Goal: Information Seeking & Learning: Learn about a topic

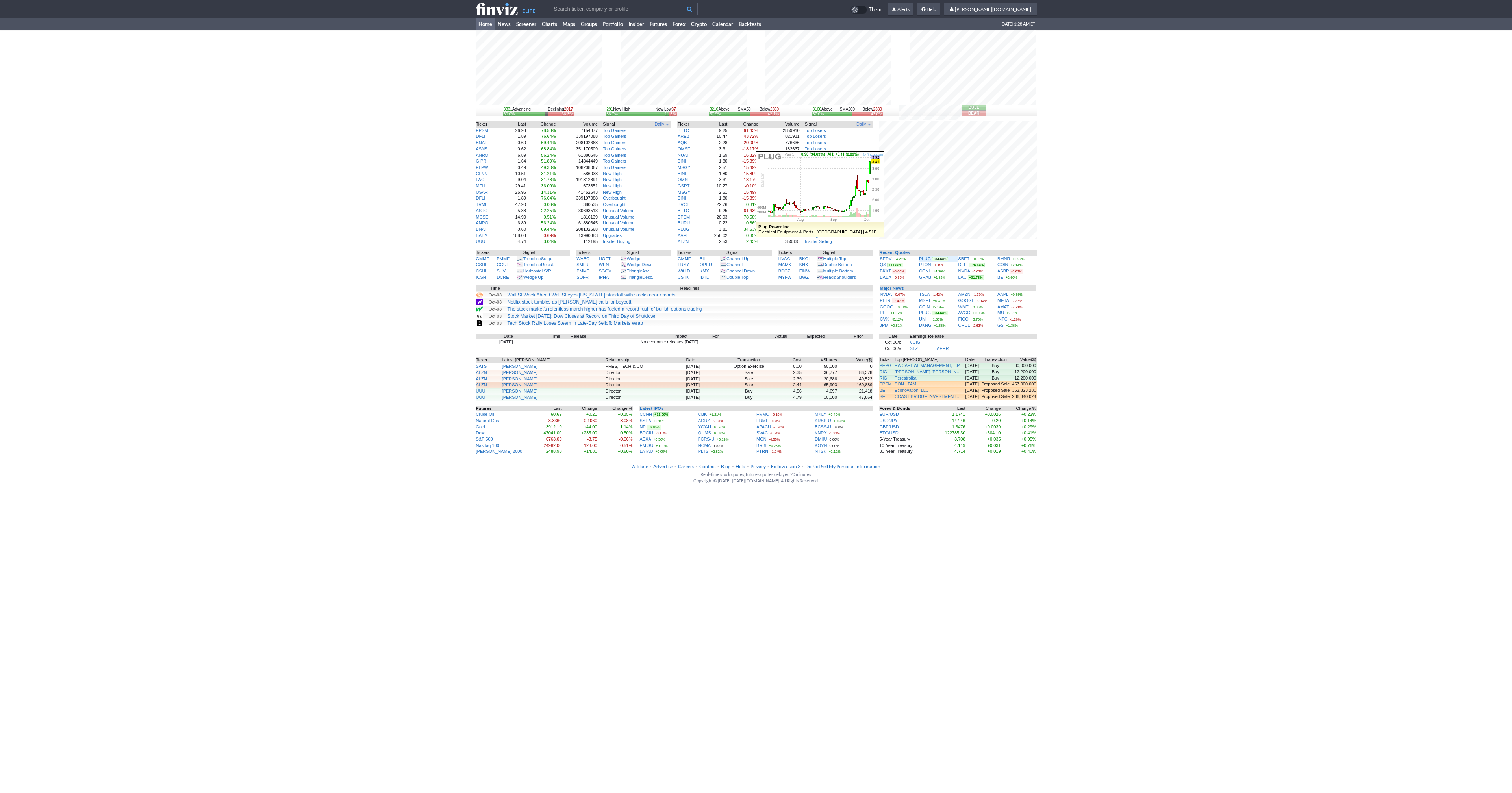
click at [925, 259] on link "PLUG" at bounding box center [925, 259] width 12 height 5
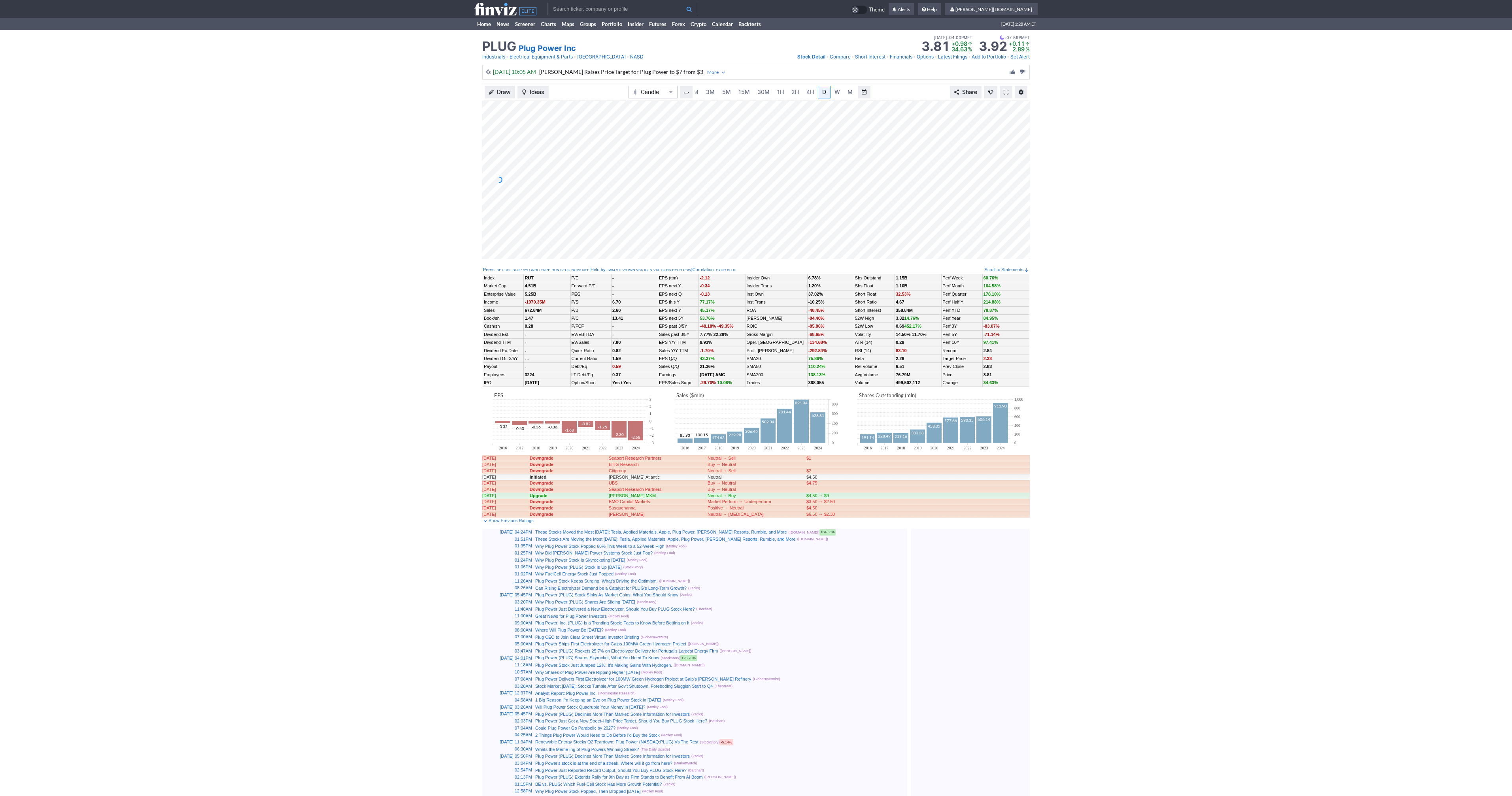
click at [1003, 90] on span at bounding box center [1006, 92] width 5 height 6
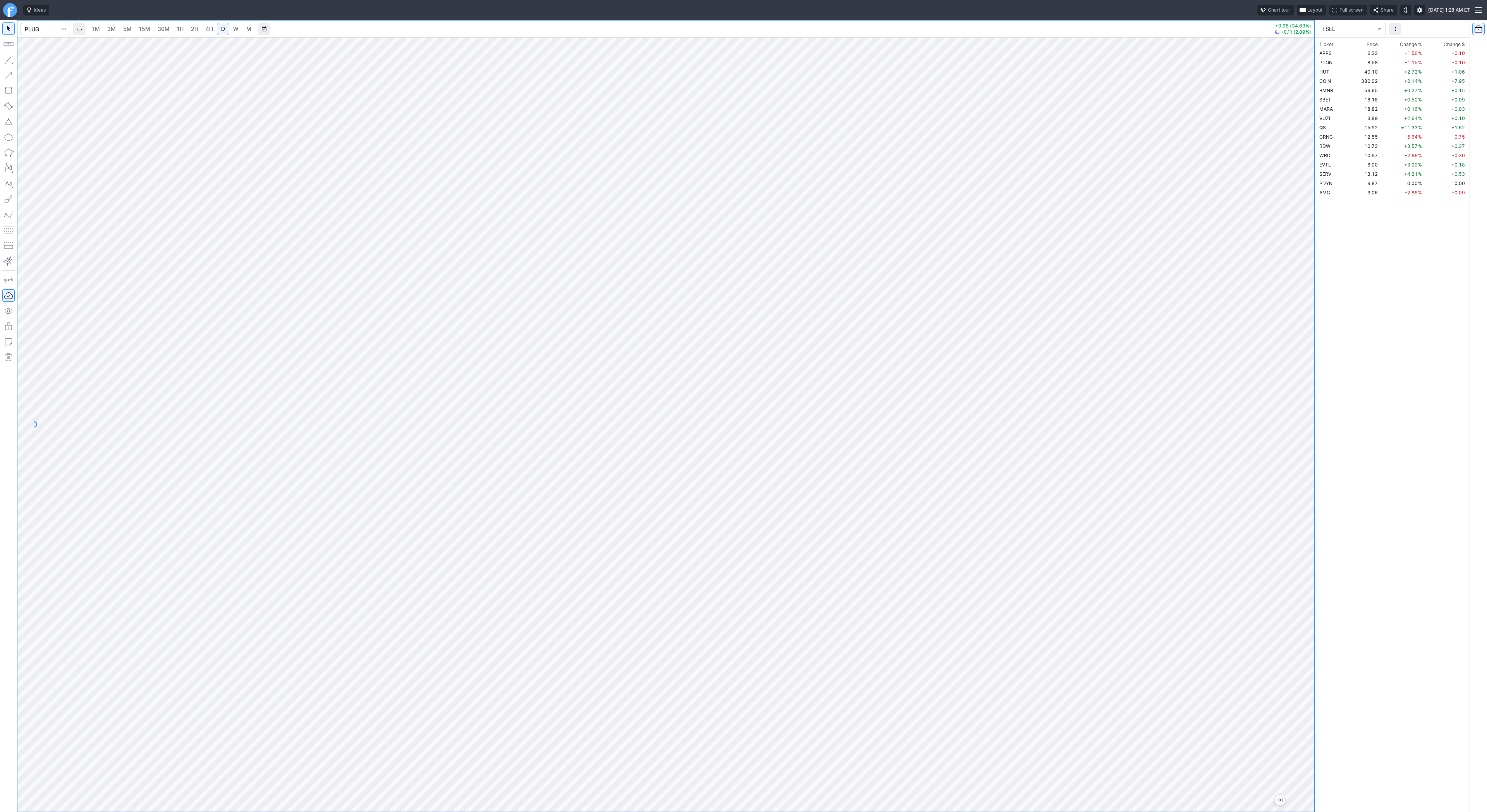
click at [1459, 660] on div "1M 3M 5M 15M 30M 1H 2H 4H D W M +0.98 (34.63%) +0.11 (2.89%) TSEL Ticker Price …" at bounding box center [744, 416] width 1487 height 792
click at [236, 31] on span "W" at bounding box center [236, 28] width 5 height 6
click at [0, 155] on html "Ideas Chart tour Layout Full screen Share Sat OCT 04 2025 1:28 AM ET 1M 3M 5M 1…" at bounding box center [744, 406] width 1487 height 812
click at [188, 28] on link "2H" at bounding box center [195, 29] width 14 height 12
click at [233, 28] on span "W" at bounding box center [236, 28] width 5 height 6
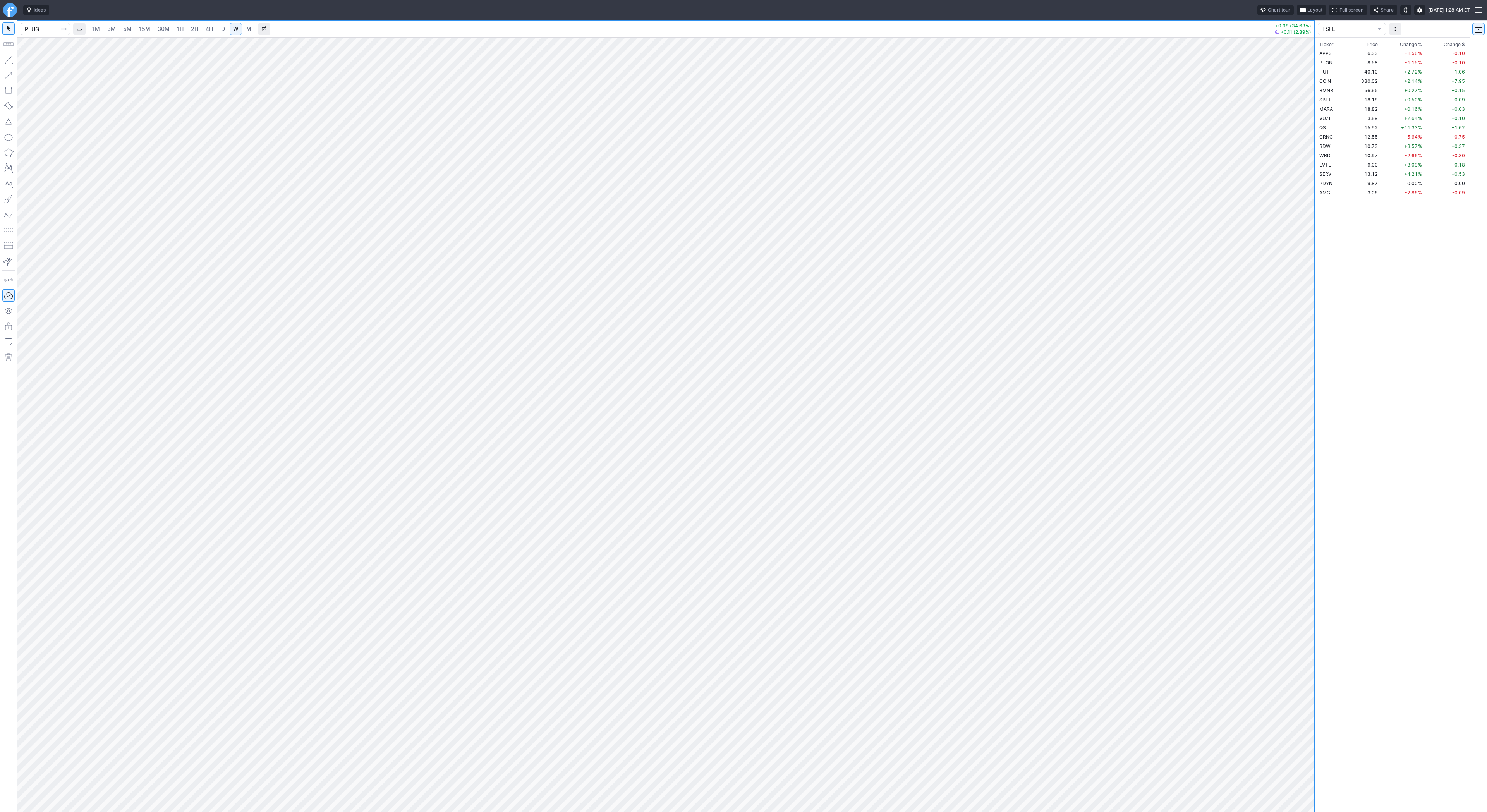
click at [196, 27] on span "2H" at bounding box center [195, 28] width 8 height 6
click at [210, 25] on span "4H" at bounding box center [209, 28] width 8 height 6
click at [3, 62] on button "button" at bounding box center [8, 59] width 12 height 12
drag, startPoint x: 1304, startPoint y: 283, endPoint x: 1301, endPoint y: 428, distance: 145.0
click at [1301, 428] on div at bounding box center [1306, 422] width 16 height 755
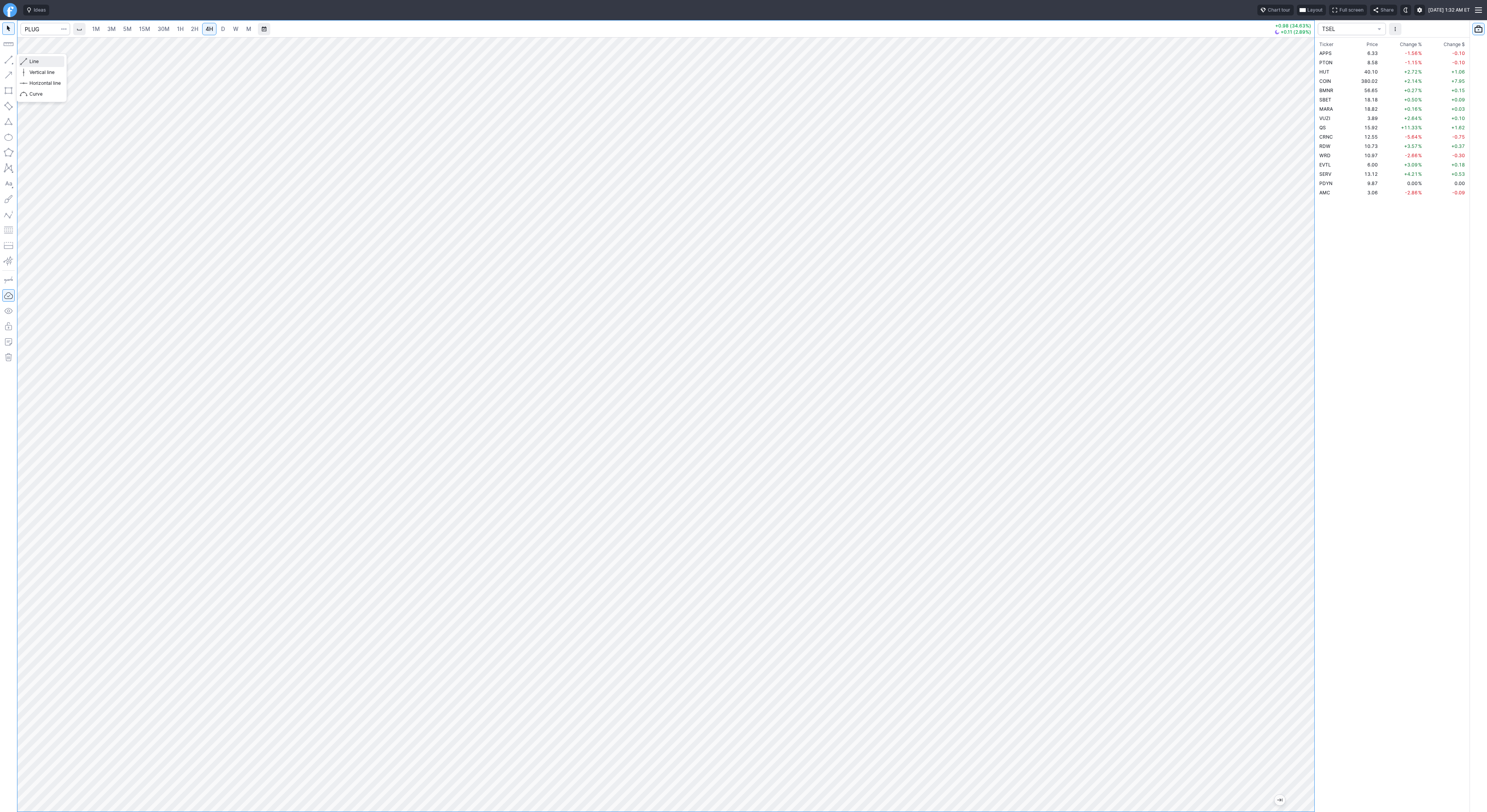
click at [35, 64] on span "Line" at bounding box center [45, 61] width 31 height 8
click at [34, 27] on input "Search" at bounding box center [46, 29] width 50 height 12
type input "bmnr"
click at [43, 29] on input "Search" at bounding box center [46, 29] width 50 height 12
type input "plug"
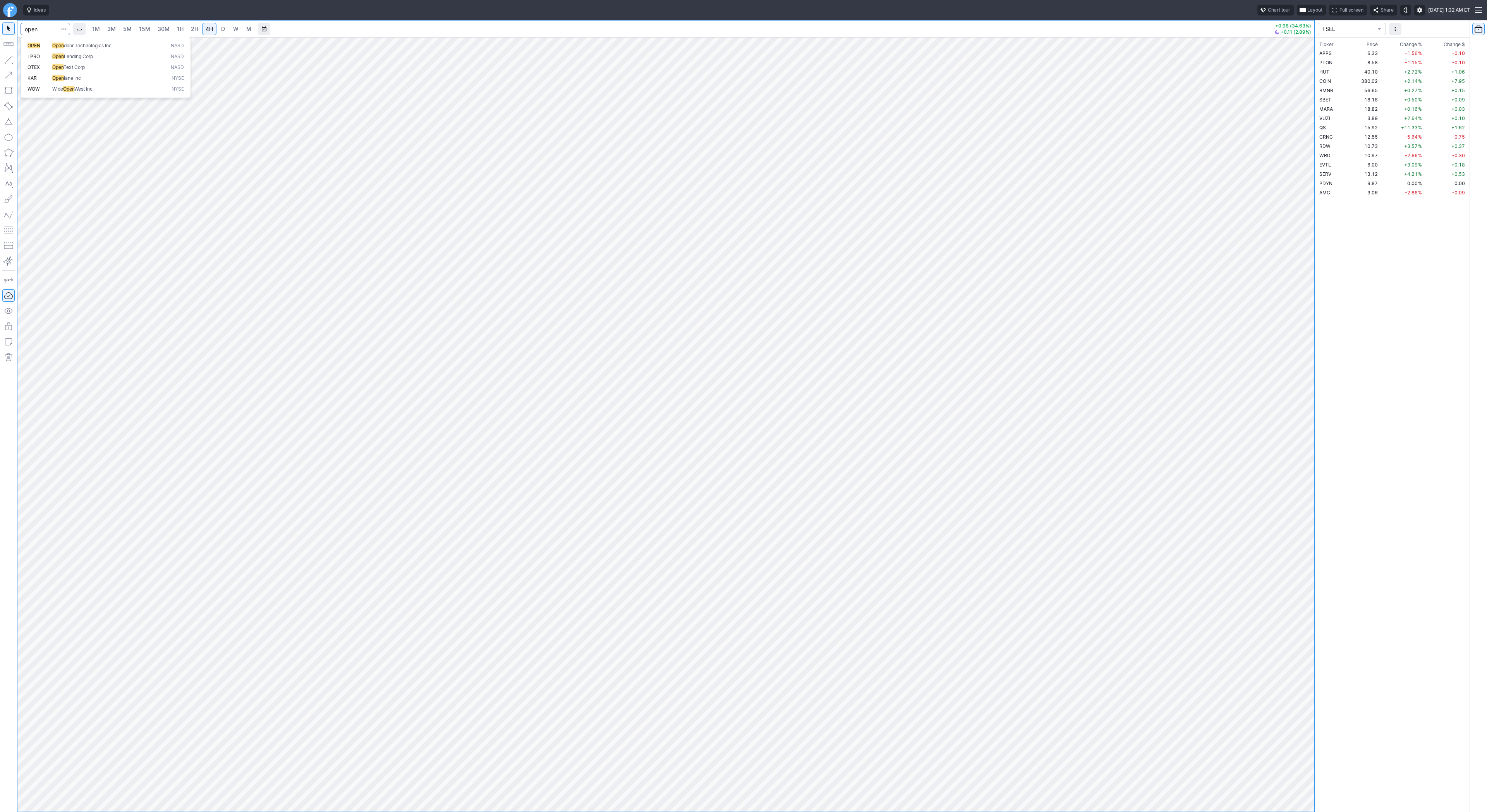
type input "open"
click at [218, 25] on link "D" at bounding box center [223, 29] width 12 height 12
drag, startPoint x: 32, startPoint y: 63, endPoint x: 33, endPoint y: 59, distance: 4.1
click at [33, 59] on span "Line" at bounding box center [45, 61] width 31 height 8
click at [38, 62] on span "Line" at bounding box center [45, 61] width 31 height 8
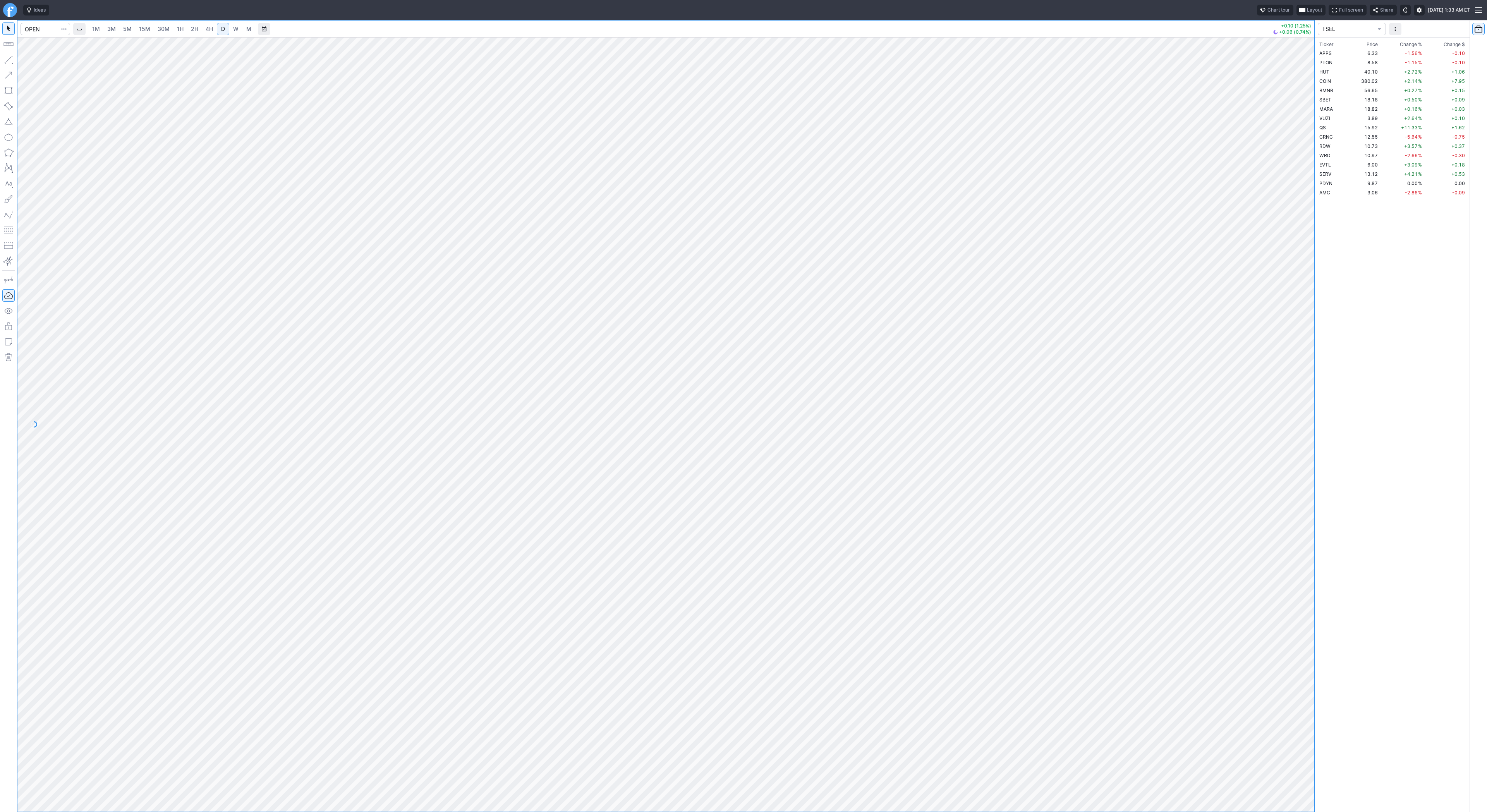
click at [8, 57] on button "button" at bounding box center [8, 59] width 12 height 12
click at [4, 61] on button "button" at bounding box center [8, 59] width 12 height 12
click at [32, 28] on input "Search" at bounding box center [46, 29] width 50 height 12
type input "bmnr"
click at [8, 63] on button "button" at bounding box center [8, 59] width 12 height 12
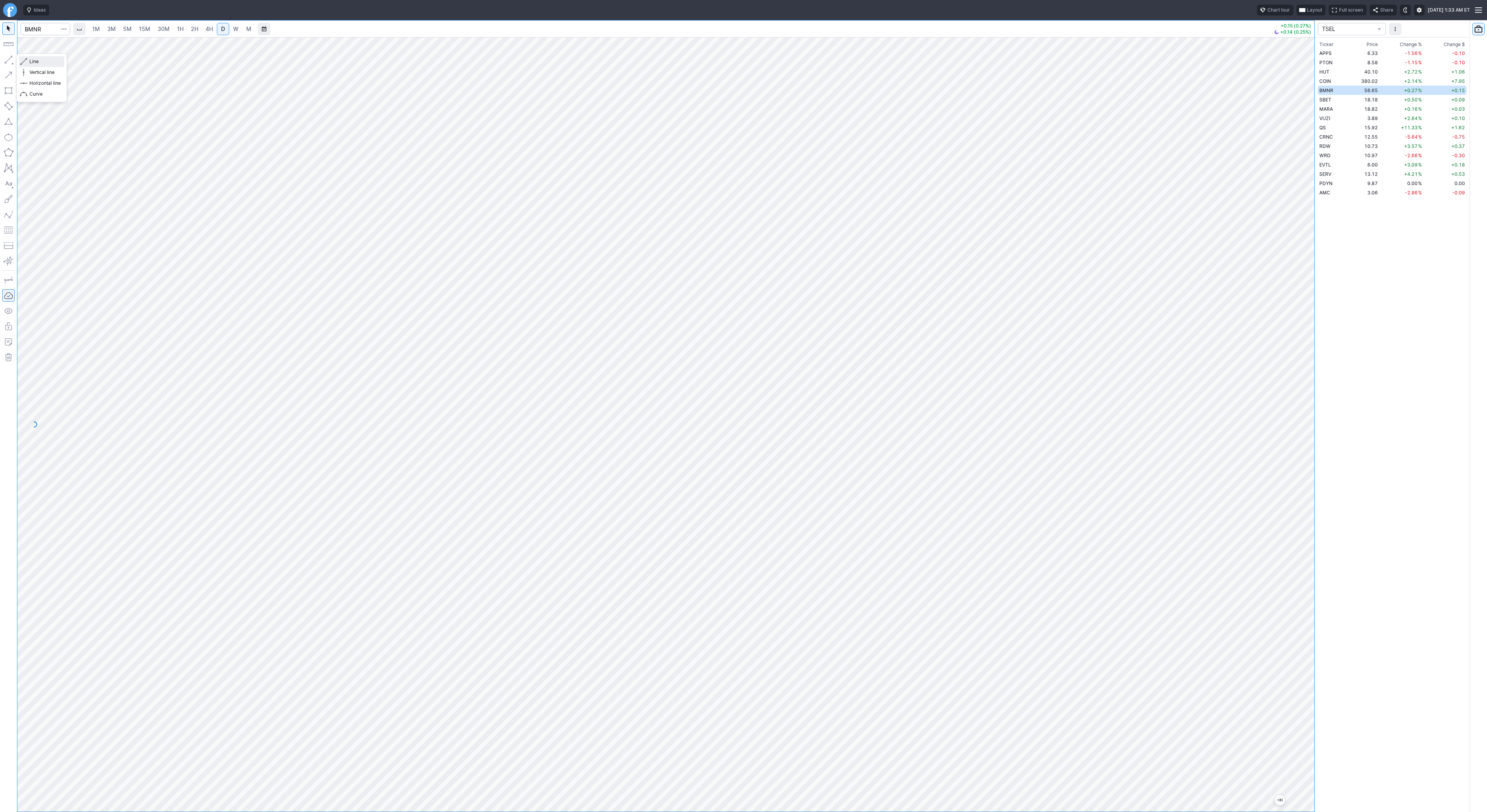
drag, startPoint x: 33, startPoint y: 62, endPoint x: 47, endPoint y: 71, distance: 16.6
click at [33, 62] on span "Line" at bounding box center [45, 61] width 31 height 8
drag, startPoint x: 8, startPoint y: 60, endPoint x: 35, endPoint y: 87, distance: 38.2
click at [8, 59] on button "button" at bounding box center [8, 59] width 12 height 12
click at [44, 63] on span "Line" at bounding box center [45, 61] width 31 height 8
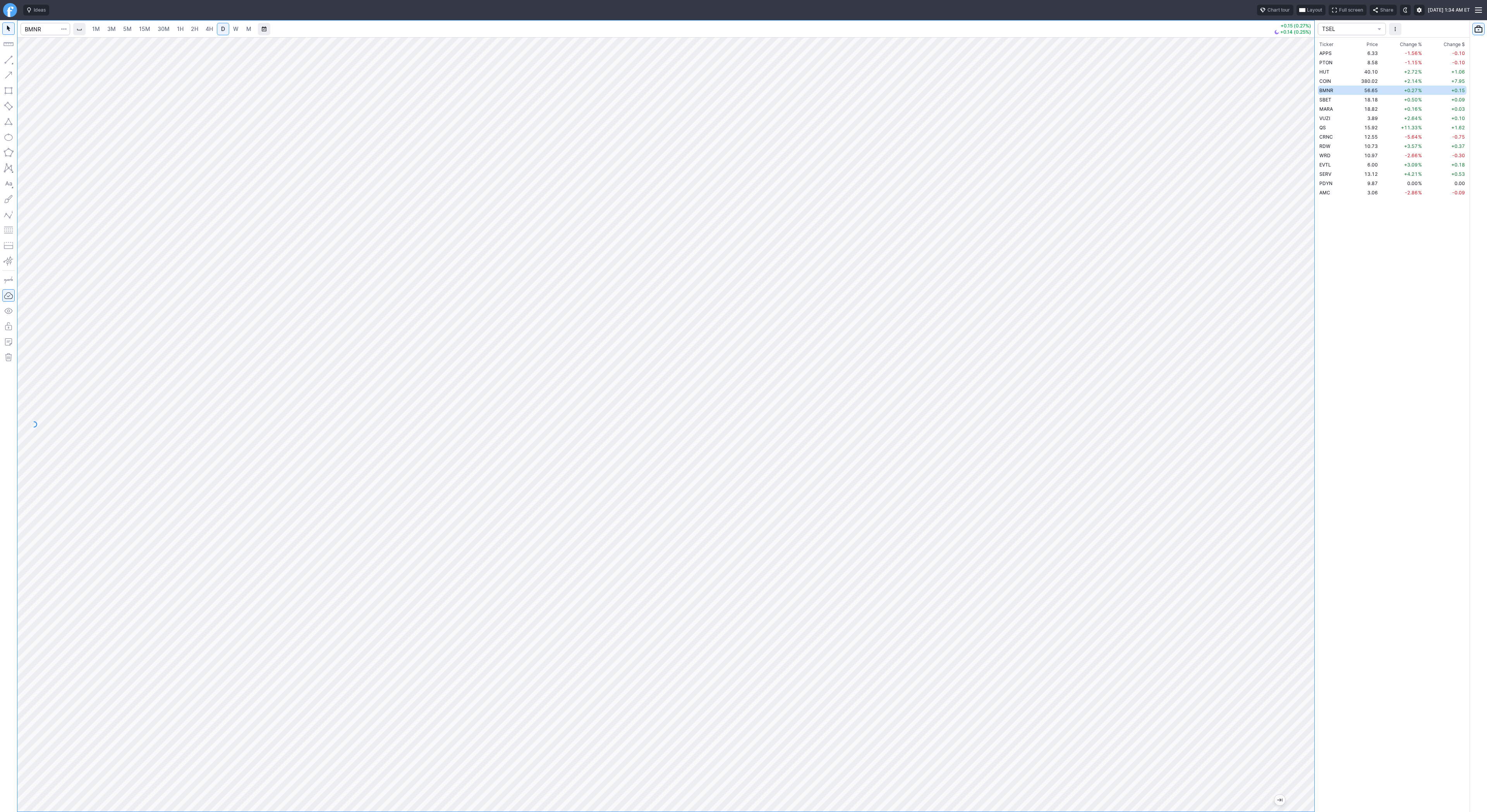
click at [1292, 297] on div at bounding box center [666, 424] width 1297 height 774
drag, startPoint x: 1305, startPoint y: 391, endPoint x: 1302, endPoint y: 423, distance: 32.1
click at [1302, 423] on div at bounding box center [1306, 422] width 16 height 755
click at [43, 63] on span "Line" at bounding box center [45, 61] width 31 height 8
drag, startPoint x: 1309, startPoint y: 521, endPoint x: 1322, endPoint y: 726, distance: 205.4
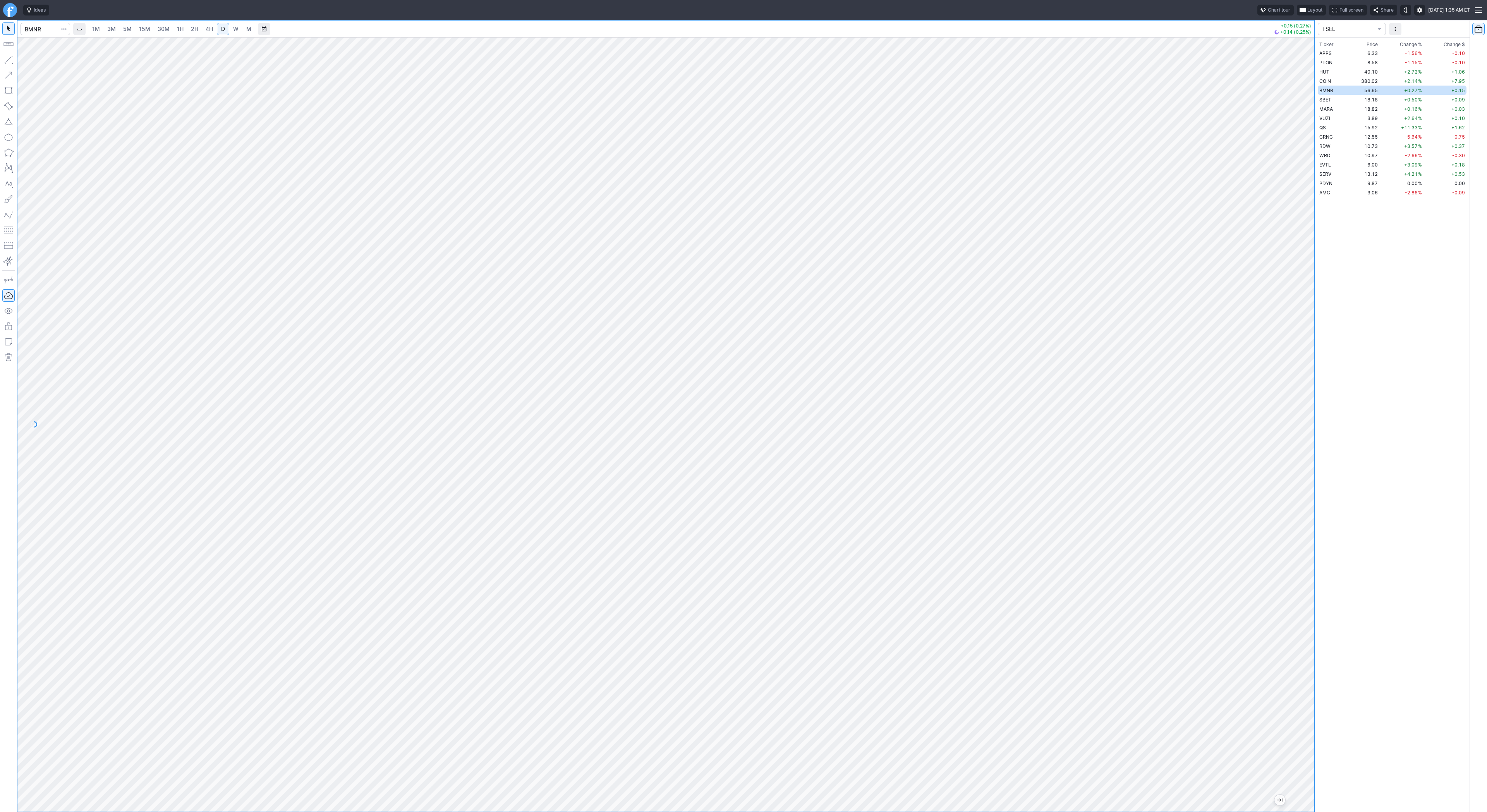
click at [1322, 726] on div "1M 3M 5M 15M 30M 1H 2H 4H D W M +0.15 (0.27%) +0.14 (0.25%) TSEL Ticker Price C…" at bounding box center [744, 416] width 1487 height 792
click at [31, 61] on span "Line" at bounding box center [45, 61] width 31 height 8
drag, startPoint x: 1303, startPoint y: 660, endPoint x: 1305, endPoint y: 536, distance: 124.0
click at [1305, 534] on div at bounding box center [1306, 422] width 16 height 755
click at [1307, 417] on div at bounding box center [666, 424] width 1297 height 774
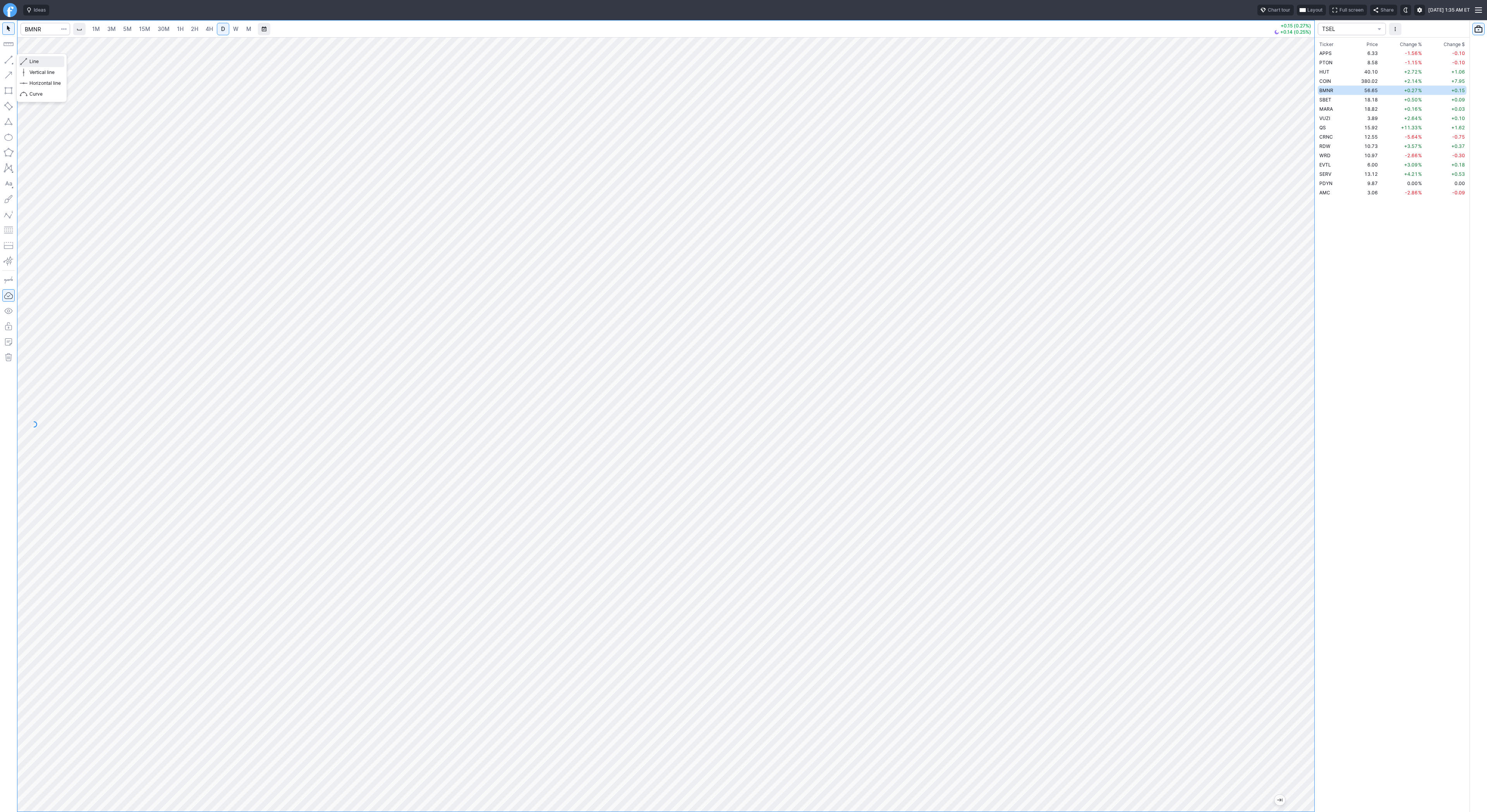
drag, startPoint x: 27, startPoint y: 62, endPoint x: 35, endPoint y: 81, distance: 20.6
click at [27, 63] on span "button" at bounding box center [25, 61] width 5 height 11
click at [12, 63] on button "button" at bounding box center [8, 59] width 12 height 12
click at [12, 59] on button "button" at bounding box center [8, 59] width 12 height 12
drag, startPoint x: 1306, startPoint y: 450, endPoint x: 1332, endPoint y: 294, distance: 158.2
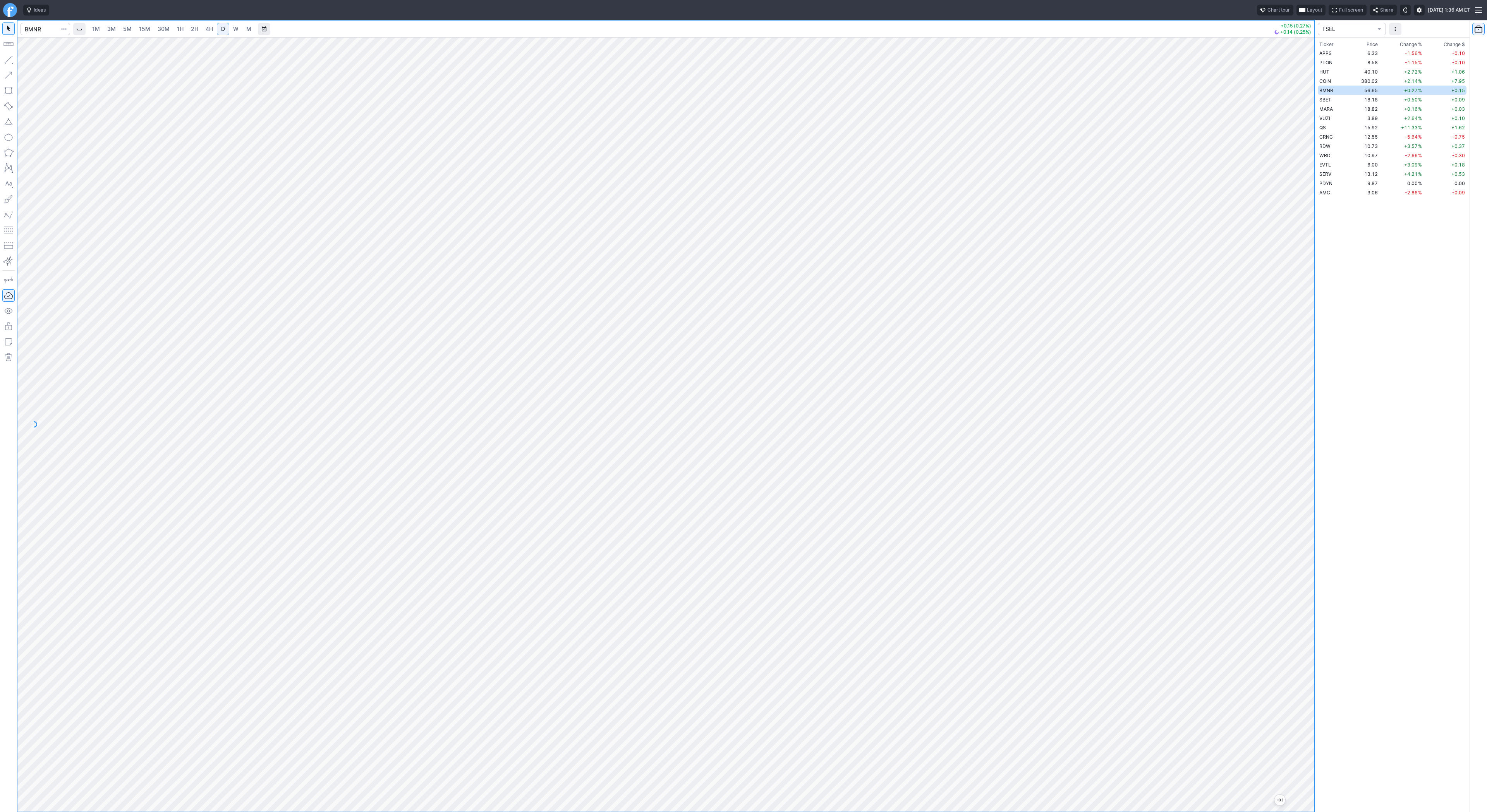
click at [1332, 293] on div "1M 3M 5M 15M 30M 1H 2H 4H D W M +0.15 (0.27%) +0.14 (0.25%) TSEL Ticker Price C…" at bounding box center [744, 416] width 1487 height 792
click at [27, 63] on button "Line" at bounding box center [42, 61] width 45 height 11
click at [192, 29] on span "2H" at bounding box center [195, 28] width 8 height 6
drag, startPoint x: 1304, startPoint y: 233, endPoint x: 1311, endPoint y: 377, distance: 144.2
click at [1312, 379] on div at bounding box center [1306, 422] width 16 height 755
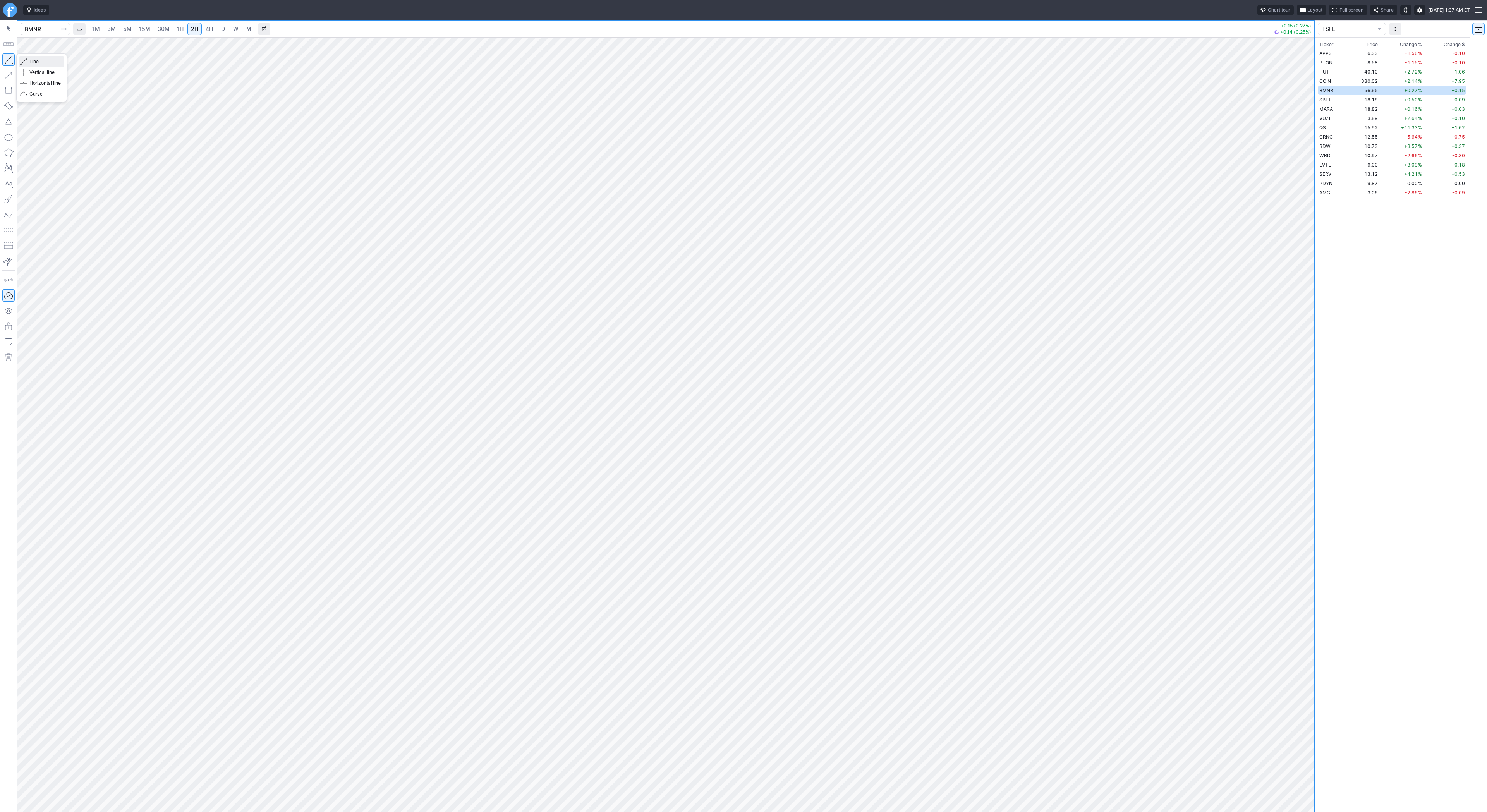
click at [35, 63] on span "Line" at bounding box center [45, 61] width 31 height 8
drag, startPoint x: 41, startPoint y: 63, endPoint x: 53, endPoint y: 88, distance: 27.7
click at [41, 63] on span "Line" at bounding box center [45, 61] width 31 height 8
click at [36, 60] on span "Line" at bounding box center [45, 61] width 31 height 8
click at [11, 58] on button "button" at bounding box center [8, 59] width 12 height 12
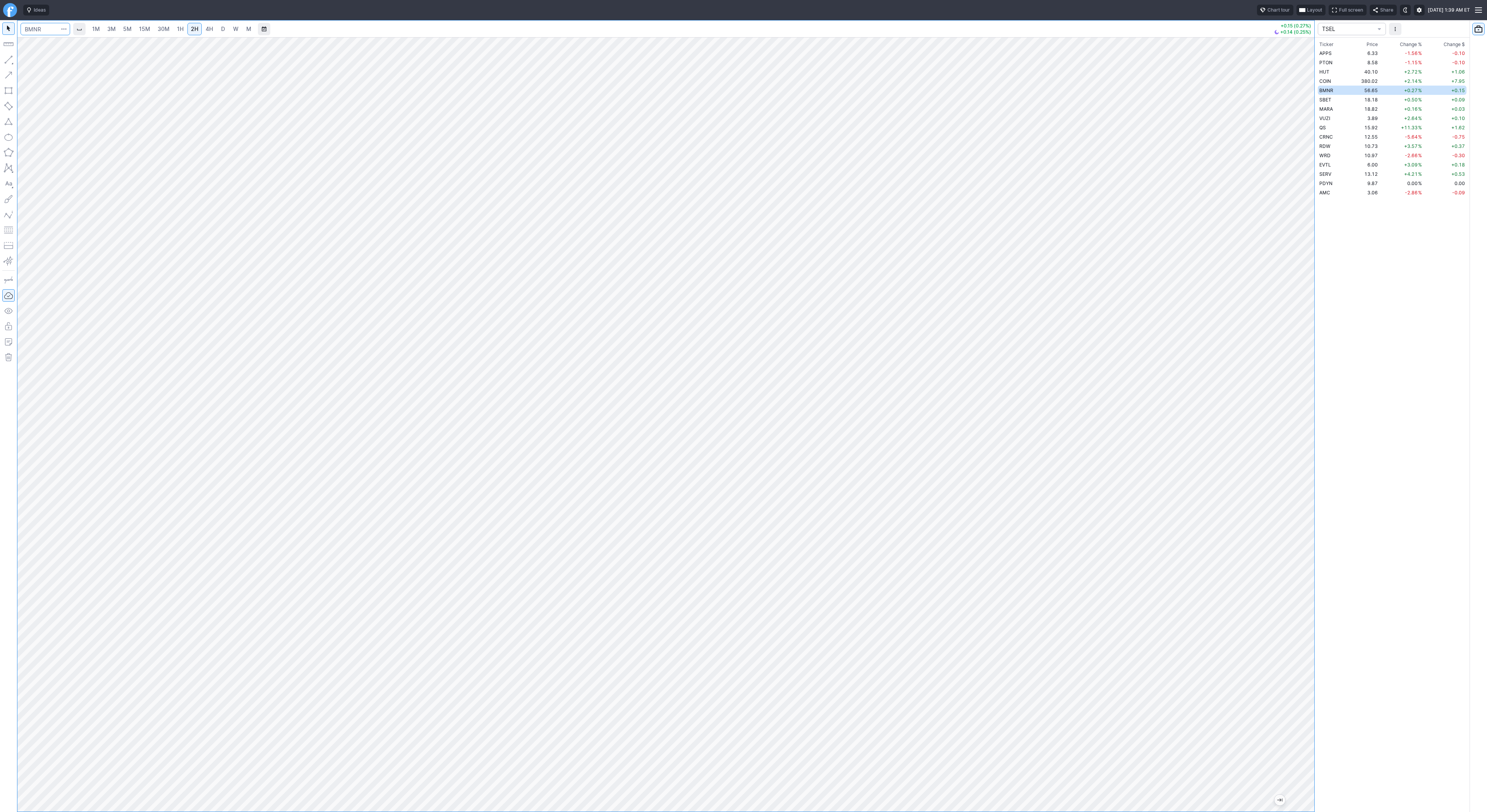
click at [43, 34] on input "Search" at bounding box center [46, 29] width 50 height 12
click at [43, 32] on input "Search" at bounding box center [46, 29] width 50 height 12
type input "sbet"
click at [48, 44] on span "SBET" at bounding box center [40, 46] width 25 height 6
click at [214, 27] on link "4H" at bounding box center [209, 29] width 14 height 12
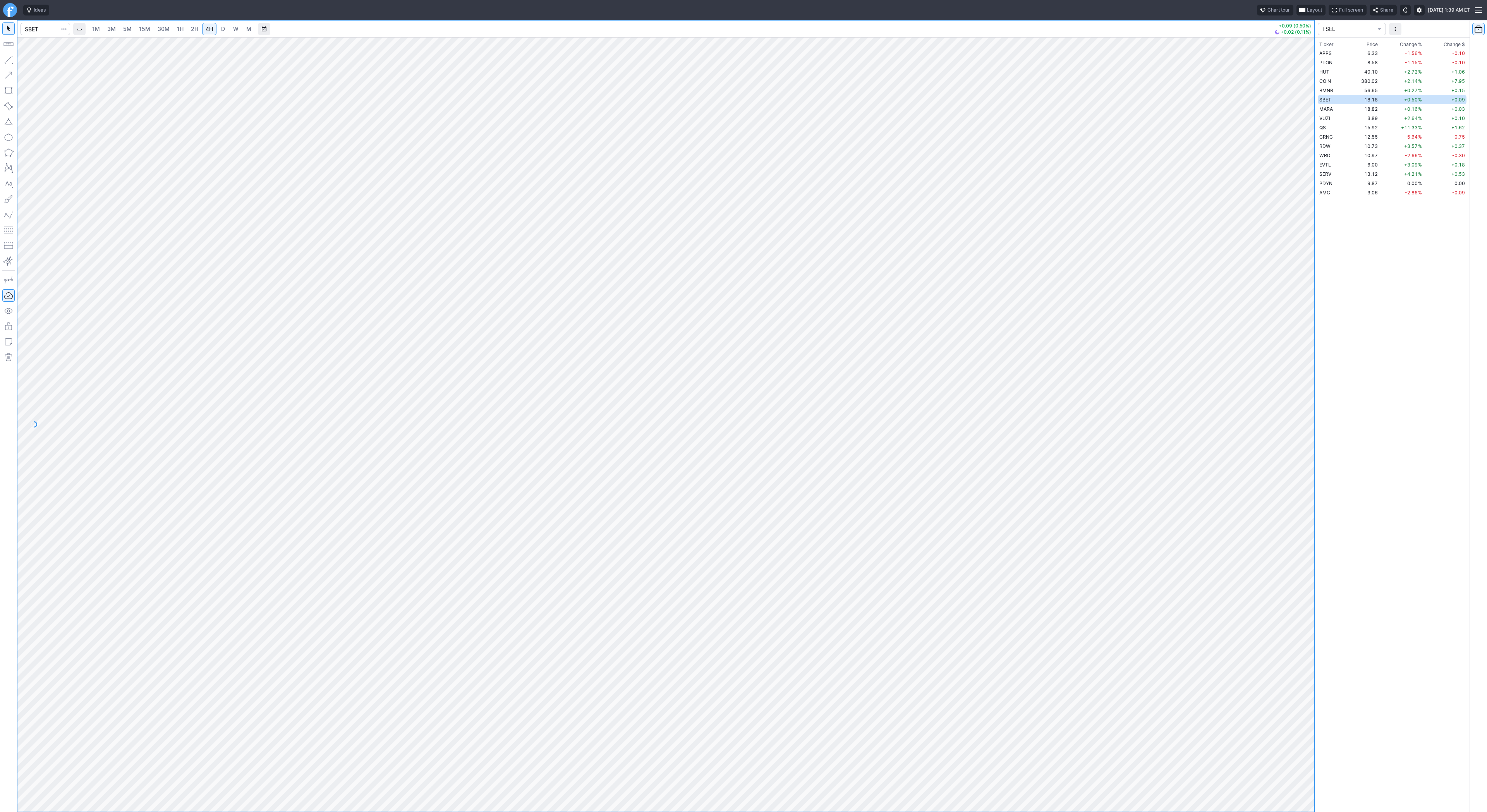
click at [218, 29] on link "D" at bounding box center [223, 29] width 12 height 12
click at [39, 62] on span "Line" at bounding box center [45, 61] width 31 height 8
drag, startPoint x: 30, startPoint y: 63, endPoint x: 33, endPoint y: 76, distance: 13.3
click at [30, 66] on button "Line" at bounding box center [42, 61] width 45 height 11
click at [9, 58] on button "button" at bounding box center [8, 59] width 12 height 12
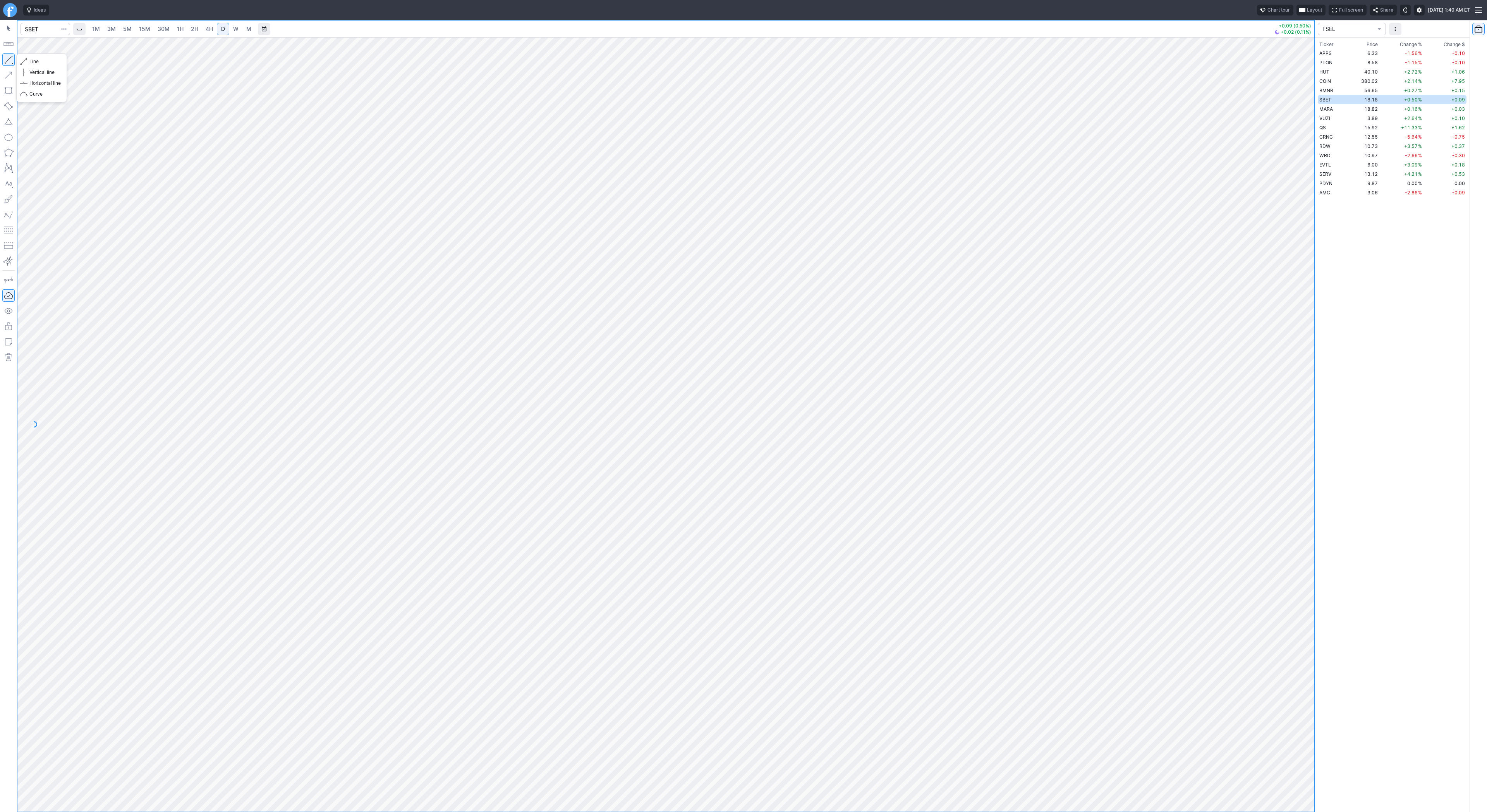
click at [6, 58] on button "button" at bounding box center [8, 59] width 12 height 12
click at [30, 61] on span "Line" at bounding box center [45, 61] width 31 height 8
click at [6, 59] on button "button" at bounding box center [8, 59] width 12 height 12
click at [4, 55] on button "button" at bounding box center [8, 59] width 12 height 12
click at [191, 31] on span "2H" at bounding box center [195, 28] width 8 height 6
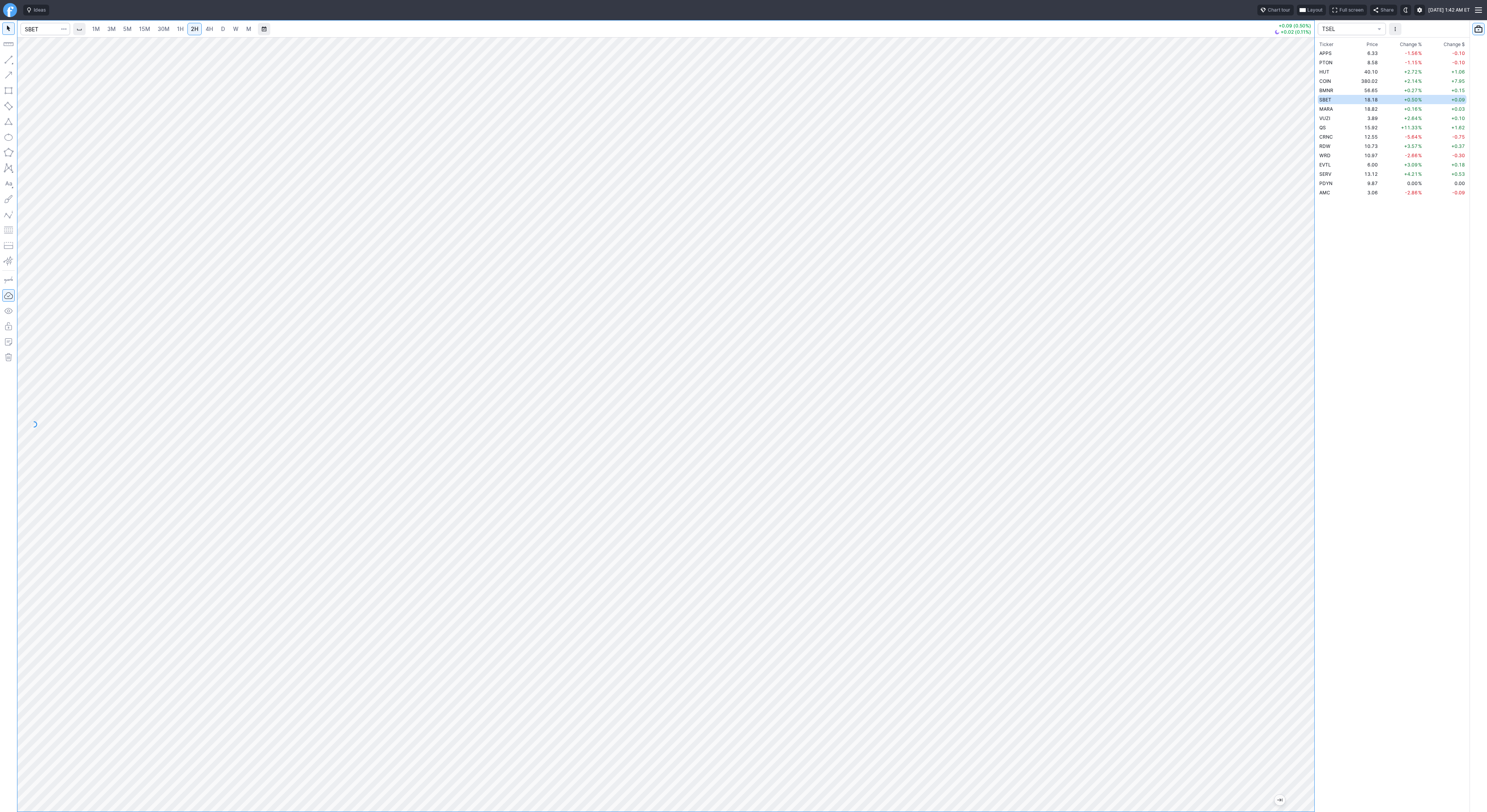
drag, startPoint x: 1306, startPoint y: 186, endPoint x: 1299, endPoint y: 352, distance: 166.1
click at [1302, 353] on div at bounding box center [1306, 422] width 16 height 755
drag, startPoint x: 1304, startPoint y: 515, endPoint x: 1309, endPoint y: 298, distance: 217.1
click at [1309, 295] on div at bounding box center [1306, 422] width 16 height 755
click at [8, 61] on button "button" at bounding box center [8, 59] width 12 height 12
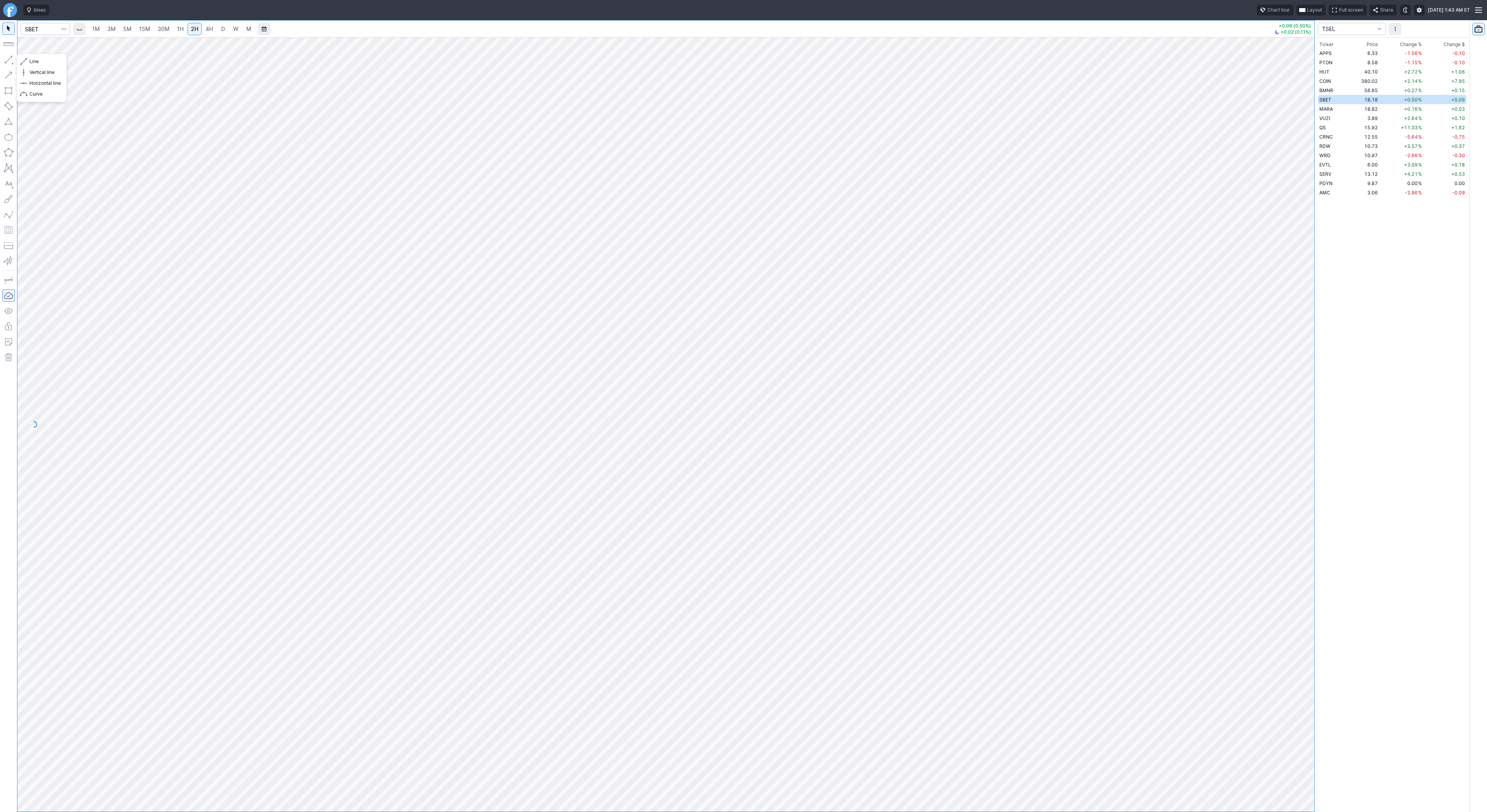
drag, startPoint x: 8, startPoint y: 56, endPoint x: 21, endPoint y: 82, distance: 29.1
click at [8, 57] on button "button" at bounding box center [8, 59] width 12 height 12
drag, startPoint x: 1310, startPoint y: 632, endPoint x: 1321, endPoint y: 166, distance: 466.1
click at [1336, 88] on div "1M 3M 5M 15M 30M 1H 2H 4H D W M +0.09 (0.50%) +0.02 (0.11%) TSEL Ticker Price C…" at bounding box center [744, 416] width 1487 height 792
click at [1199, 0] on html "Ideas Chart tour Layout Full screen Share Sat OCT 04 2025 1:43 AM ET 1M 3M 5M 1…" at bounding box center [744, 406] width 1487 height 812
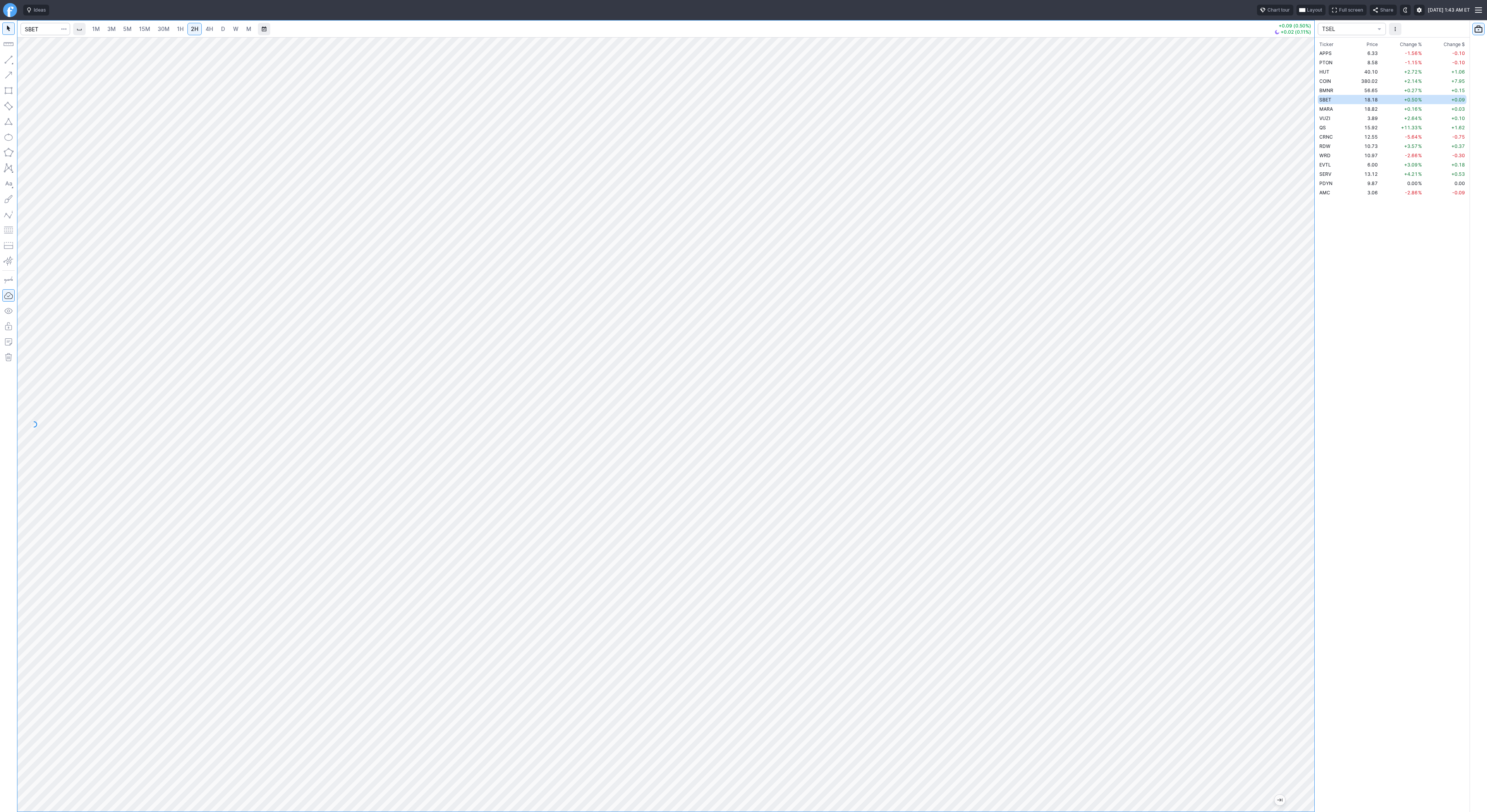
click at [1019, 0] on html "Ideas Chart tour Layout Full screen Share Sat OCT 04 2025 1:43 AM ET 1M 3M 5M 1…" at bounding box center [744, 406] width 1487 height 812
click at [1279, 675] on div at bounding box center [666, 424] width 1297 height 774
click at [1292, 529] on div at bounding box center [666, 424] width 1297 height 774
click at [52, 62] on span "Line" at bounding box center [45, 61] width 31 height 8
click at [32, 59] on span "Line" at bounding box center [45, 61] width 31 height 8
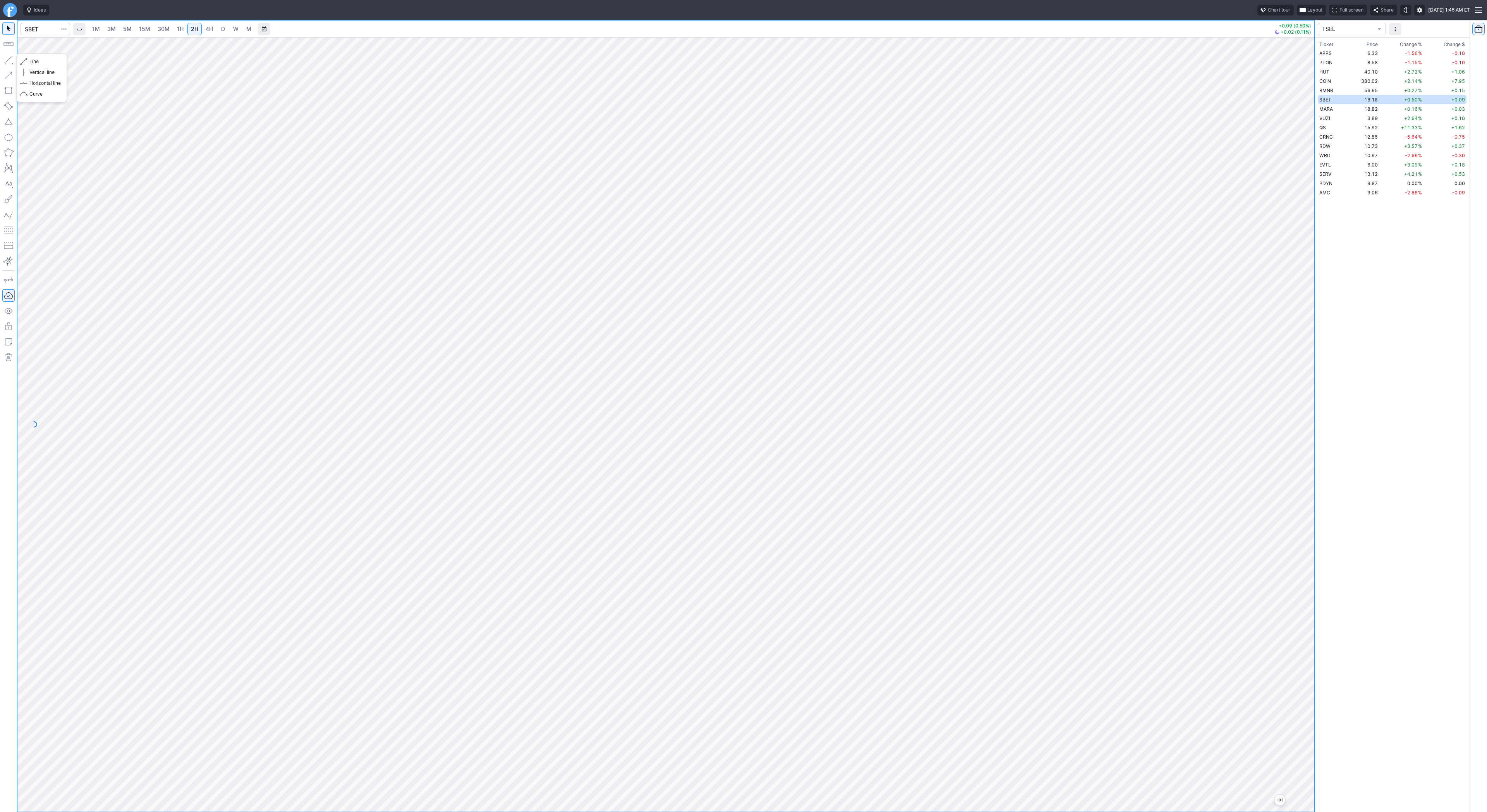
click at [12, 59] on button "button" at bounding box center [8, 59] width 12 height 12
drag, startPoint x: 1305, startPoint y: 505, endPoint x: 1314, endPoint y: 358, distance: 147.3
click at [1371, 292] on div "1M 3M 5M 15M 30M 1H 2H 4H D W M +0.09 (0.50%) +0.02 (0.11%) TSEL Ticker Price C…" at bounding box center [744, 416] width 1487 height 792
click at [37, 65] on span "Line" at bounding box center [45, 61] width 31 height 8
drag, startPoint x: 1308, startPoint y: 356, endPoint x: 1298, endPoint y: 495, distance: 139.4
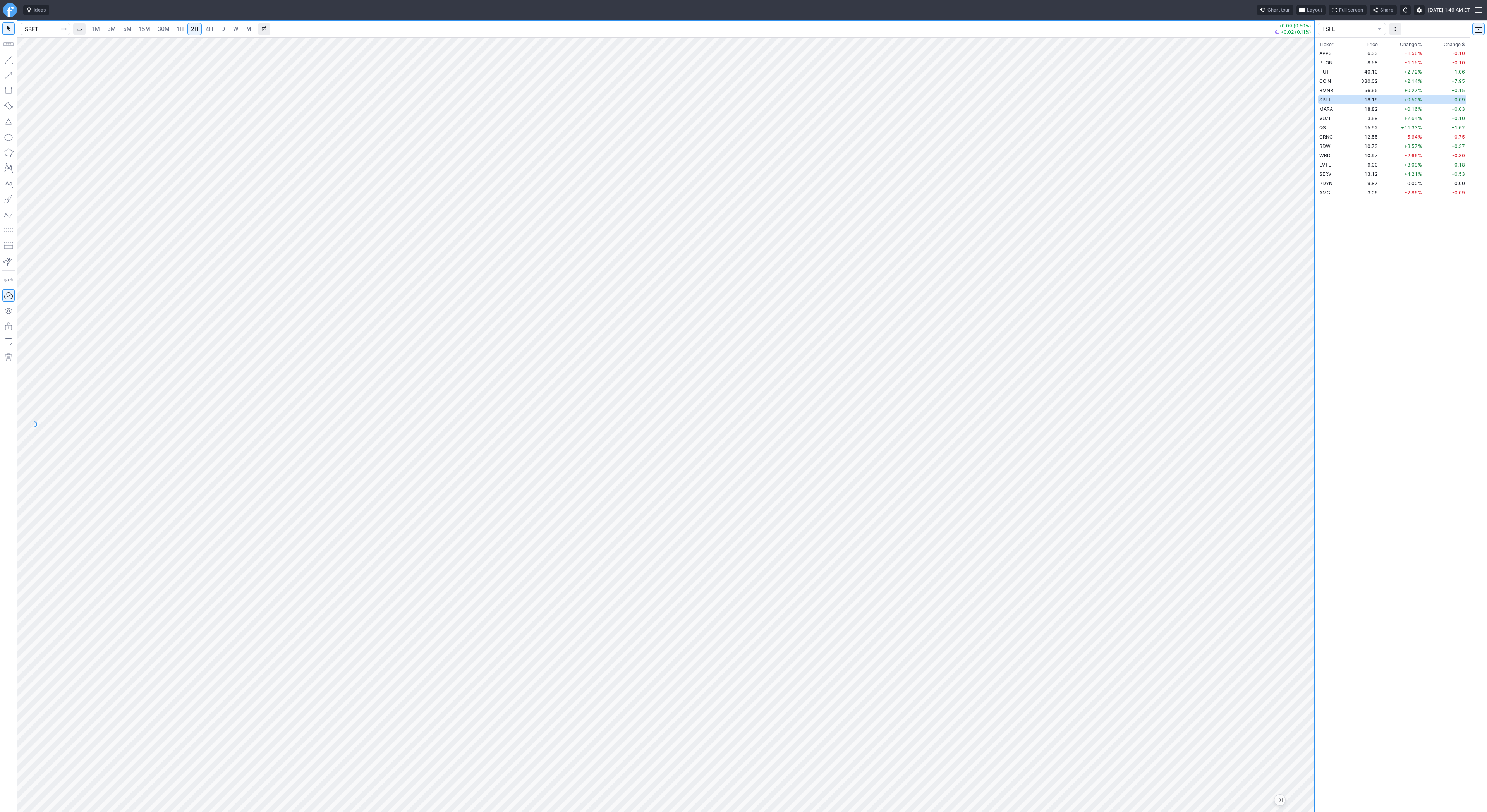
click at [1323, 514] on div "1M 3M 5M 15M 30M 1H 2H 4H D W M +0.09 (0.50%) +0.02 (0.11%) TSEL Ticker Price C…" at bounding box center [744, 416] width 1487 height 792
click at [211, 27] on span "4H" at bounding box center [209, 28] width 8 height 6
click at [221, 28] on span "D" at bounding box center [223, 28] width 4 height 6
click at [178, 28] on span "1H" at bounding box center [180, 28] width 6 height 6
click at [32, 60] on span "Line" at bounding box center [45, 61] width 31 height 8
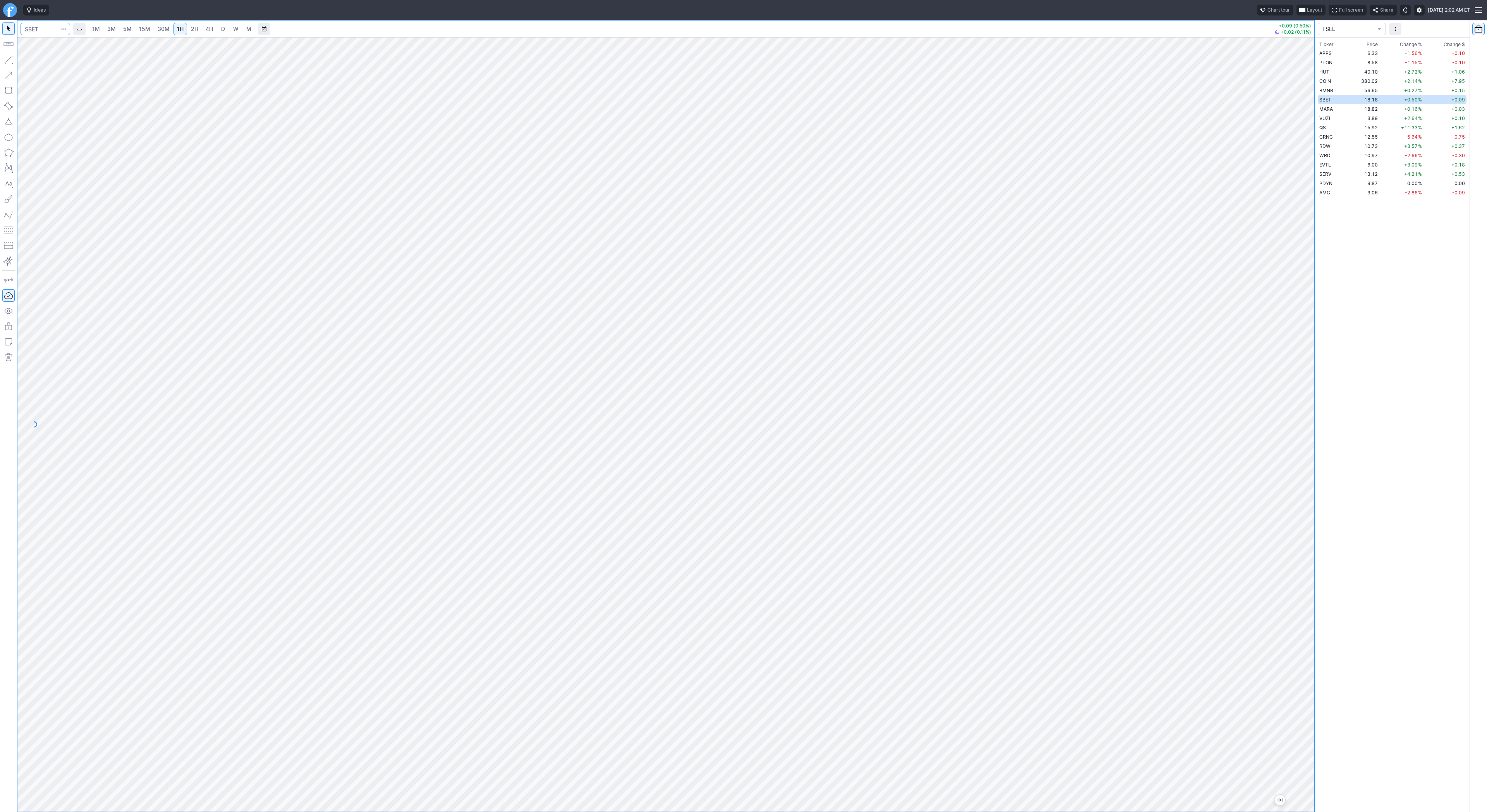
click at [42, 24] on input "Search" at bounding box center [46, 29] width 50 height 12
type input "bmnr"
drag, startPoint x: 1311, startPoint y: 346, endPoint x: 1304, endPoint y: 474, distance: 128.2
click at [1318, 509] on div "1M 3M 5M 15M 30M 1H 2H 4H D W M +0.15 (0.27%) +0.14 (0.25%) TSEL Ticker Price C…" at bounding box center [744, 416] width 1487 height 792
click at [1269, 118] on div at bounding box center [666, 424] width 1297 height 774
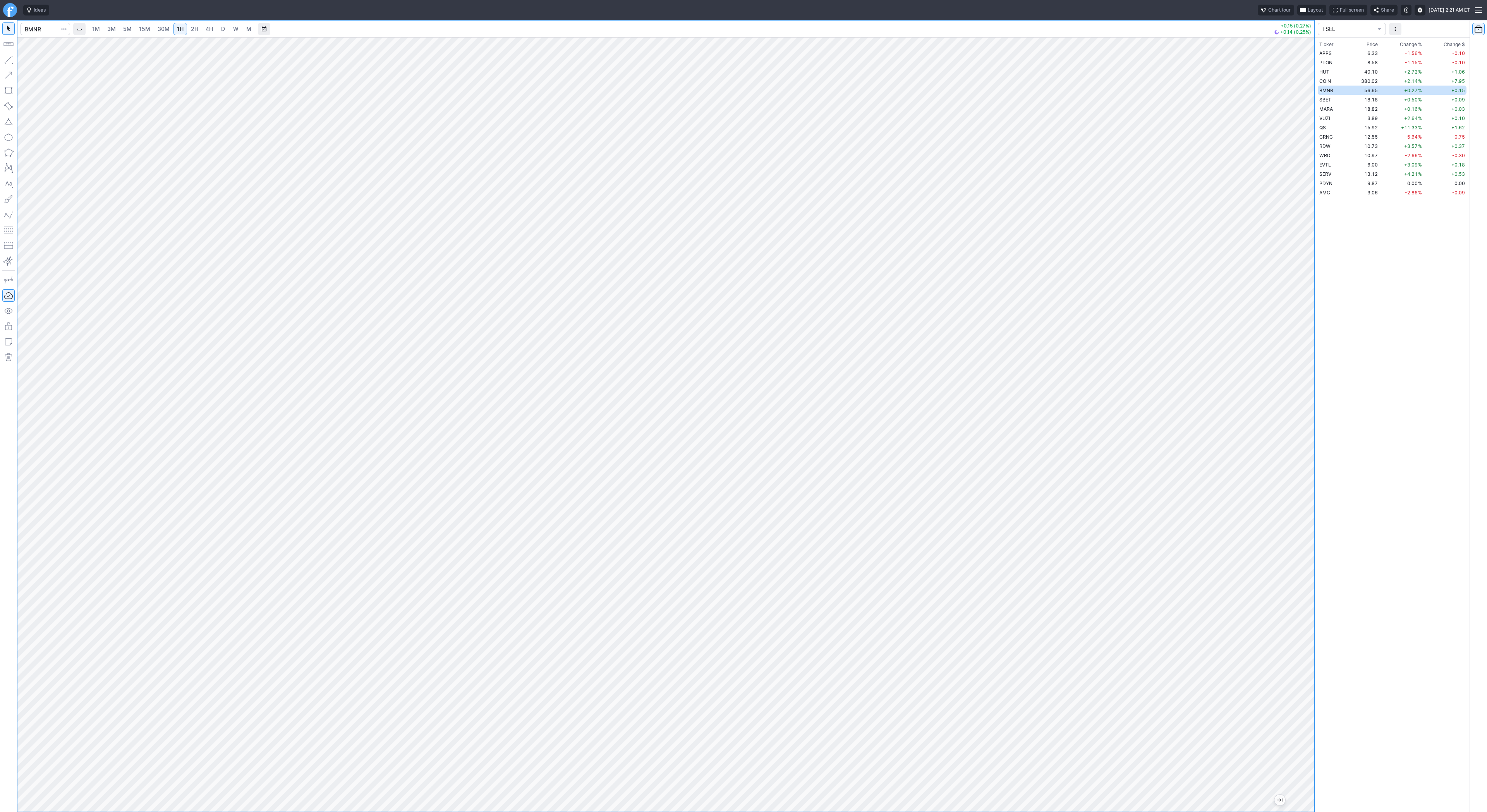
drag, startPoint x: 1307, startPoint y: 419, endPoint x: 1362, endPoint y: 618, distance: 206.5
click at [1362, 618] on div "1M 3M 5M 15M 30M 1H 2H 4H D W M +0.15 (0.27%) +0.14 (0.25%) TSEL Ticker Price C…" at bounding box center [744, 416] width 1487 height 792
click at [40, 61] on span "Line" at bounding box center [45, 61] width 31 height 8
click at [5, 55] on button "button" at bounding box center [8, 59] width 12 height 12
click at [12, 57] on button "button" at bounding box center [8, 59] width 12 height 12
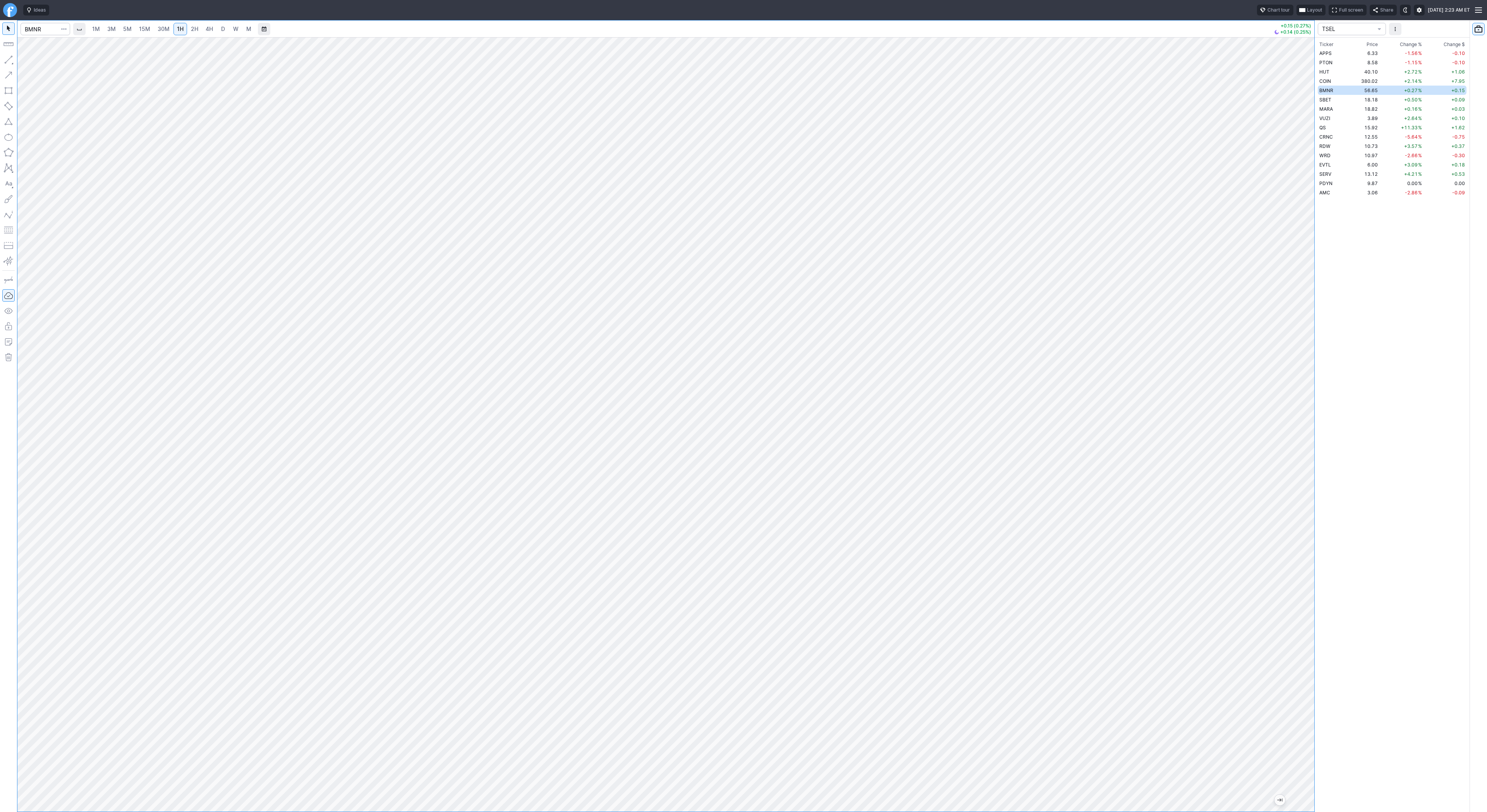
drag, startPoint x: 1306, startPoint y: 357, endPoint x: 1298, endPoint y: 391, distance: 34.9
click at [1309, 454] on div at bounding box center [1306, 422] width 16 height 755
click at [38, 58] on span "Line" at bounding box center [45, 61] width 31 height 8
